Goal: Navigation & Orientation: Find specific page/section

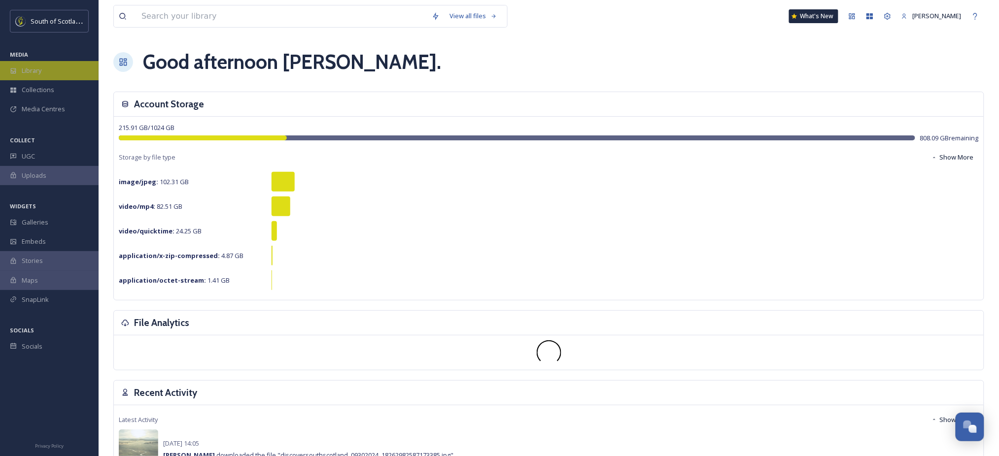
click at [54, 68] on div "Library" at bounding box center [49, 70] width 99 height 19
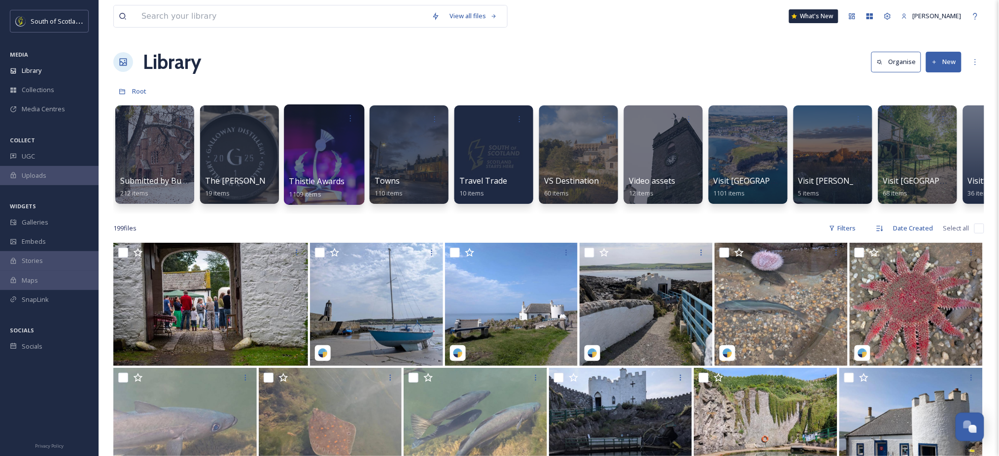
scroll to position [0, 3148]
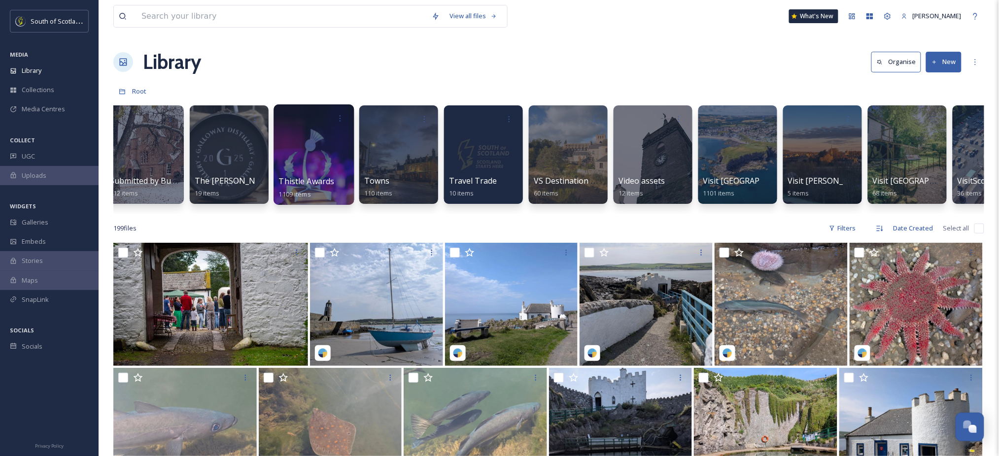
click at [318, 156] on div at bounding box center [314, 154] width 80 height 101
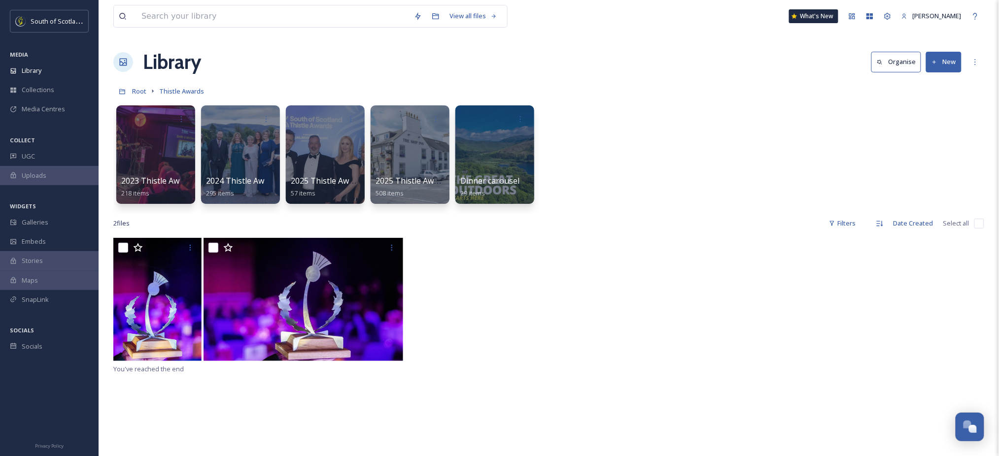
click at [318, 156] on div at bounding box center [325, 154] width 79 height 99
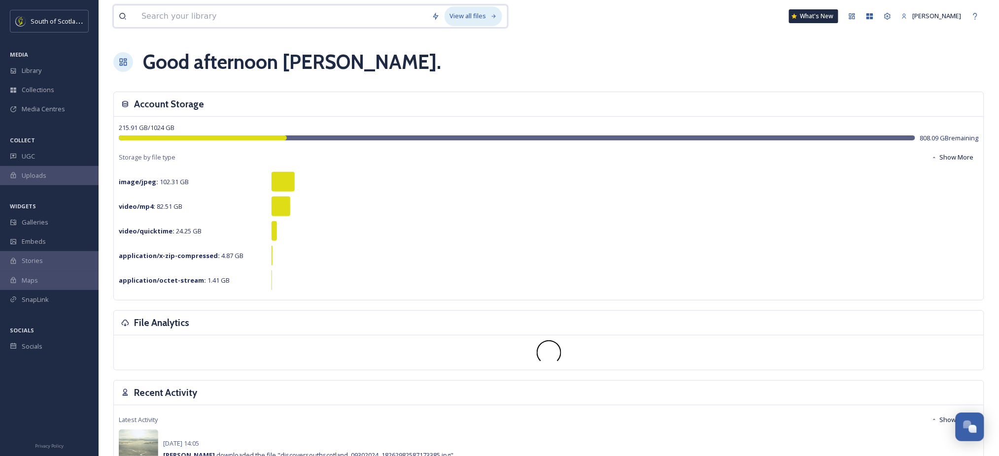
click at [489, 16] on div "View all files" at bounding box center [474, 15] width 58 height 19
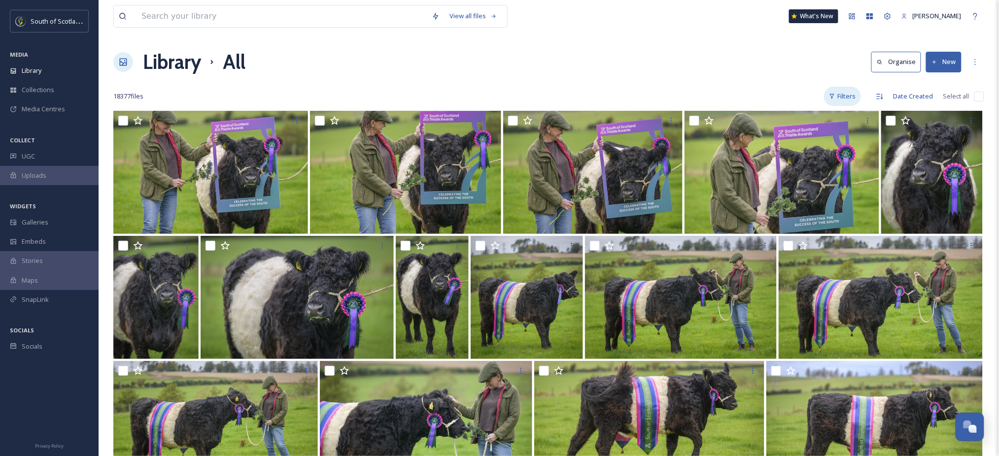
click at [853, 94] on div "Filters" at bounding box center [842, 96] width 37 height 19
